Goal: Task Accomplishment & Management: Manage account settings

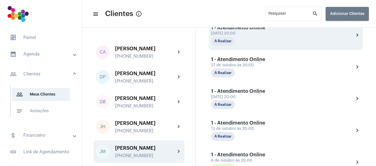
scroll to position [154, 0]
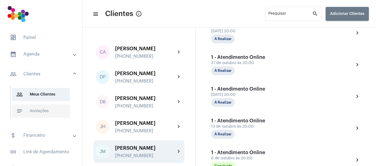
click at [42, 109] on span "notes Anotações" at bounding box center [41, 110] width 58 height 13
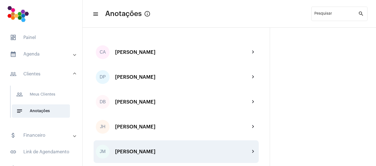
click at [153, 153] on div "[PERSON_NAME]" at bounding box center [182, 151] width 135 height 6
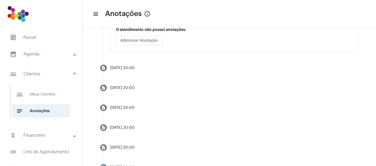
scroll to position [110, 0]
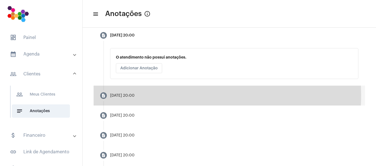
click at [150, 96] on mat-step-header "description [DATE] 20:00" at bounding box center [230, 95] width 272 height 20
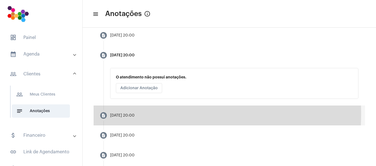
click at [135, 115] on div "[DATE] 20:00" at bounding box center [122, 115] width 25 height 4
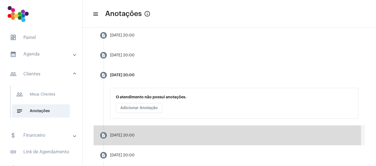
click at [135, 136] on div "[DATE] 20:00" at bounding box center [122, 135] width 25 height 4
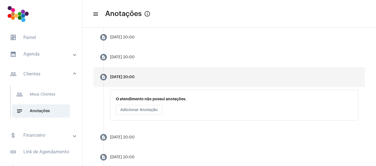
scroll to position [138, 0]
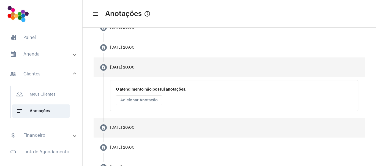
click at [135, 128] on div "[DATE] 20:00" at bounding box center [122, 127] width 25 height 4
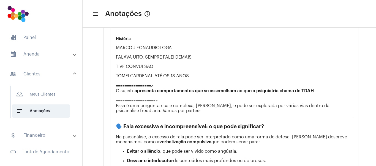
scroll to position [220, 0]
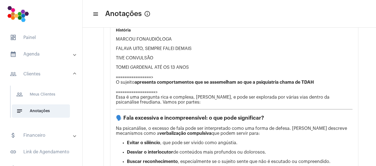
click at [159, 58] on p "TIVE CONVULSÃO" at bounding box center [234, 57] width 237 height 5
click at [154, 58] on p "TIVE CONVULSÃO" at bounding box center [234, 57] width 237 height 5
click at [150, 58] on p "TIVE CONVULSÃO" at bounding box center [234, 57] width 237 height 5
click at [155, 58] on p "TIVE CONVULSÃO" at bounding box center [234, 57] width 237 height 5
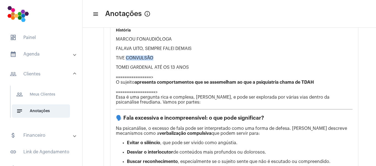
click at [160, 58] on p "TIVE CONVULSÃO" at bounding box center [234, 57] width 237 height 5
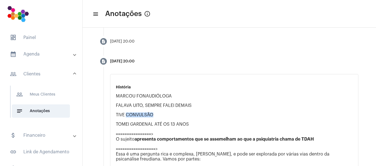
scroll to position [165, 0]
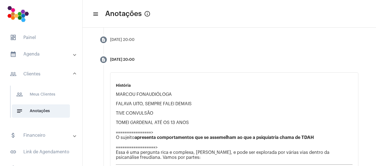
click at [163, 95] on p "MARCOU FONAUDIÓLOGA" at bounding box center [234, 94] width 237 height 5
click at [135, 83] on p "História" at bounding box center [234, 85] width 237 height 4
click at [121, 87] on p "História" at bounding box center [234, 85] width 237 height 4
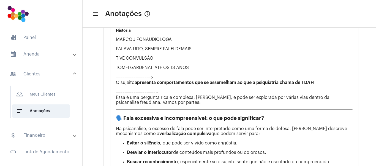
scroll to position [220, 0]
click at [181, 101] on p "TOMEI GARDENAL ATÉ OS 13 ANOS ================> O sujeito apresenta comportamen…" at bounding box center [234, 85] width 237 height 40
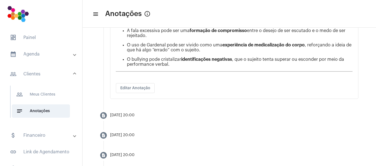
scroll to position [578, 0]
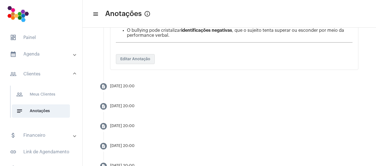
click at [143, 61] on span "Editar Anotação" at bounding box center [135, 59] width 30 height 4
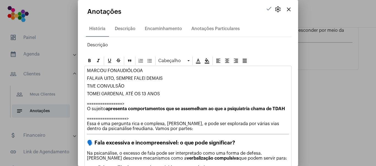
click at [134, 88] on p "TIVE CONVULSÃO" at bounding box center [188, 85] width 202 height 5
click at [266, 9] on mat-icon "check" at bounding box center [269, 8] width 7 height 7
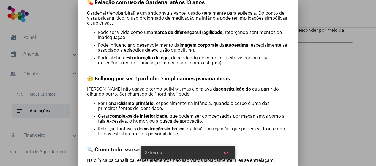
scroll to position [303, 0]
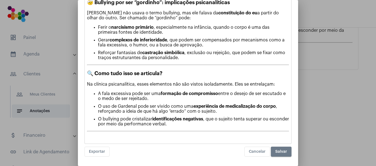
click at [279, 153] on span "Salvar" at bounding box center [281, 151] width 12 height 4
